Goal: Task Accomplishment & Management: Complete application form

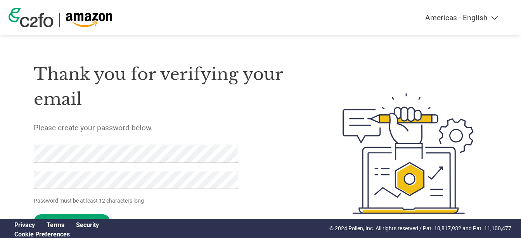
click input "Set Password" at bounding box center [72, 221] width 76 height 15
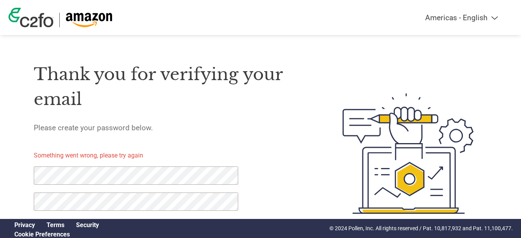
scroll to position [38, 0]
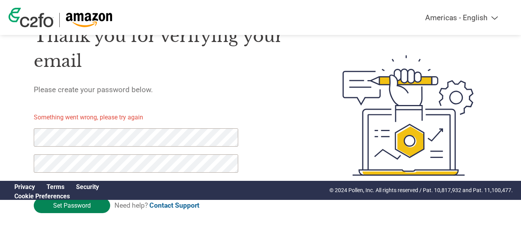
click at [76, 211] on input "Set Password" at bounding box center [72, 205] width 76 height 15
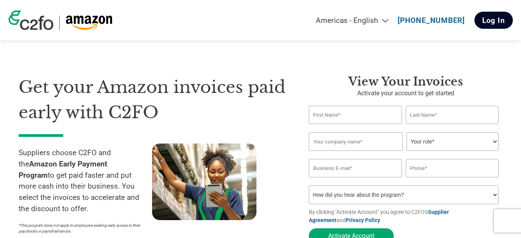
click at [498, 17] on link "Log In" at bounding box center [494, 20] width 38 height 17
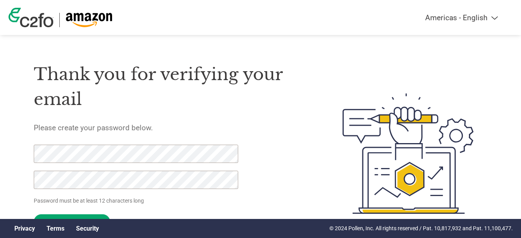
click input "Set Password" at bounding box center [72, 221] width 76 height 15
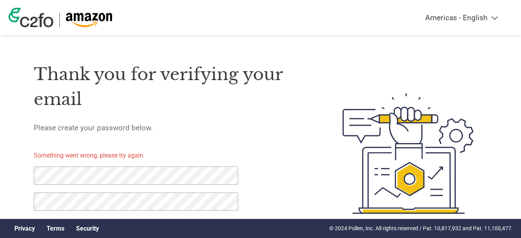
scroll to position [38, 0]
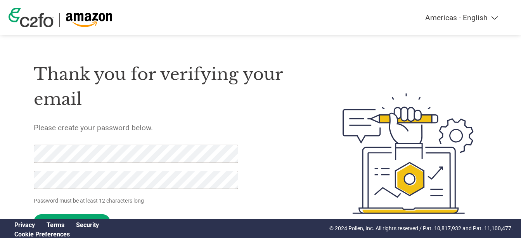
click input "Set Password" at bounding box center [72, 221] width 76 height 15
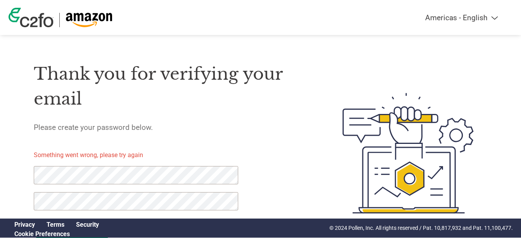
scroll to position [38, 0]
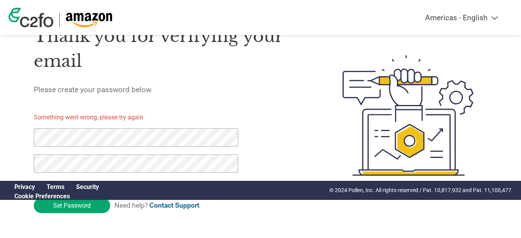
click at [179, 206] on link "Contact Support" at bounding box center [174, 205] width 50 height 8
click at [182, 206] on link "Contact Support" at bounding box center [174, 205] width 50 height 8
